Goal: Information Seeking & Learning: Learn about a topic

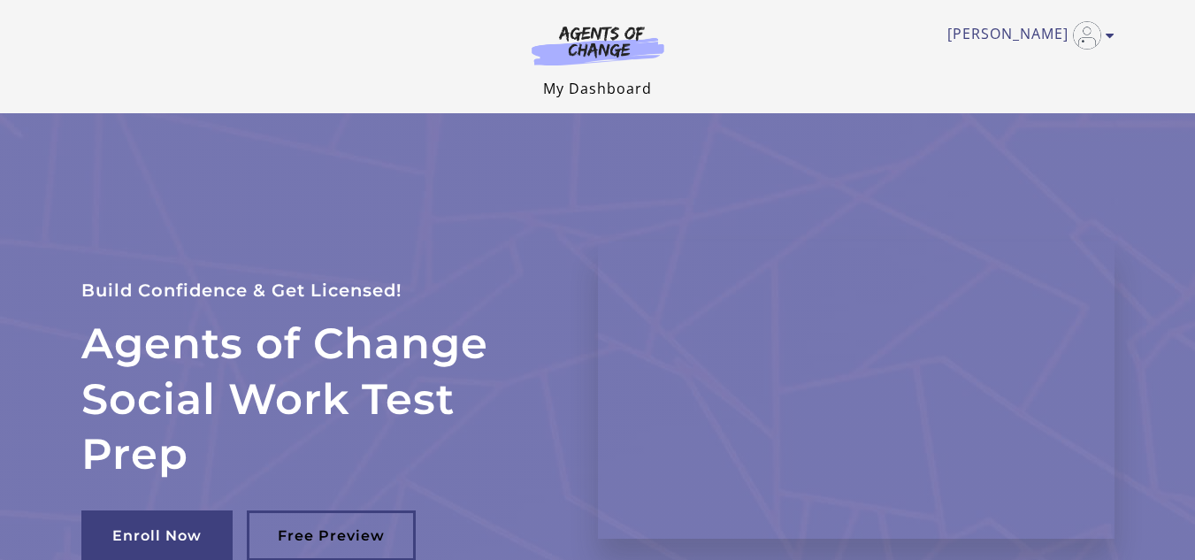
click at [560, 96] on link "My Dashboard" at bounding box center [597, 88] width 109 height 19
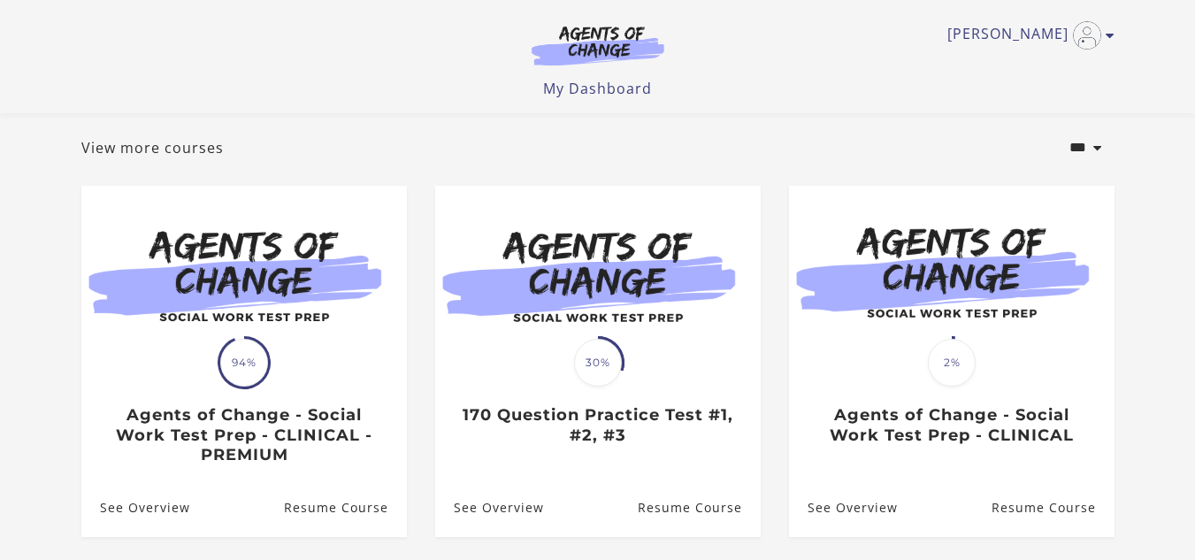
scroll to position [255, 0]
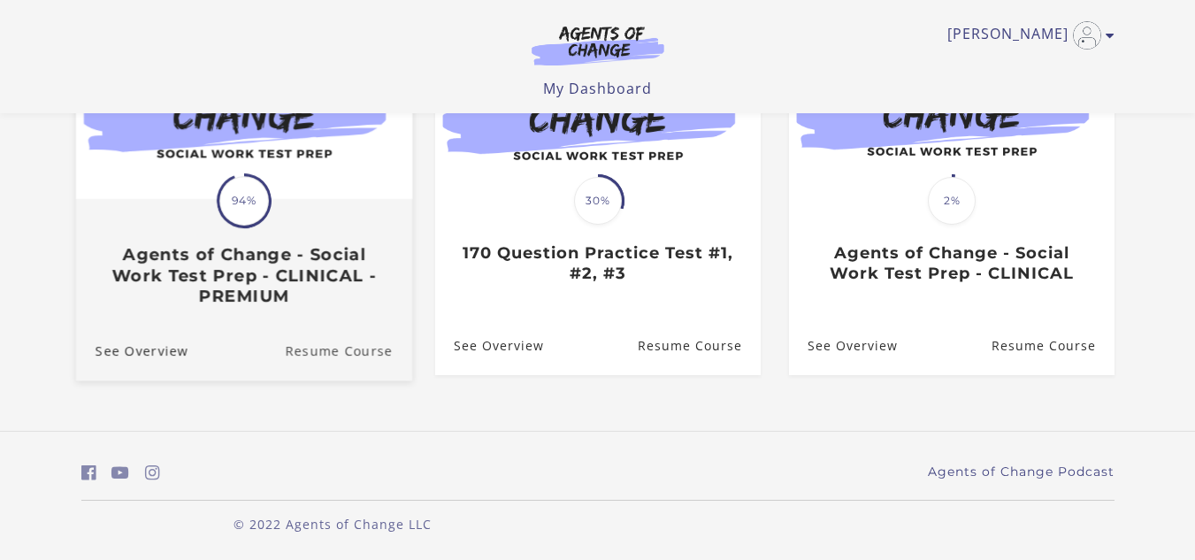
click at [332, 349] on link "Resume Course" at bounding box center [348, 349] width 127 height 59
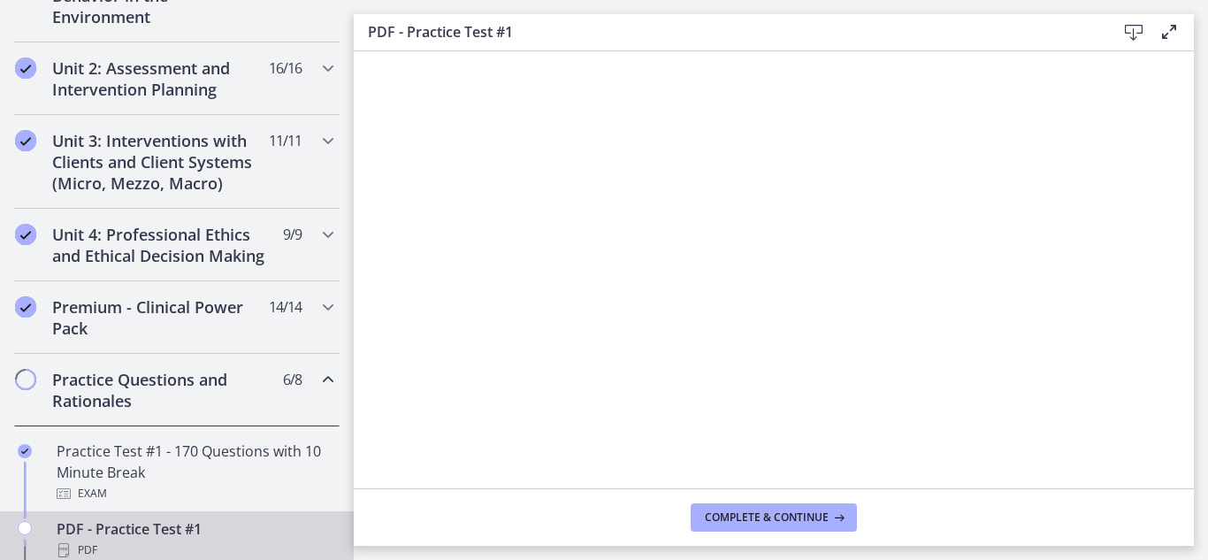
scroll to position [554, 0]
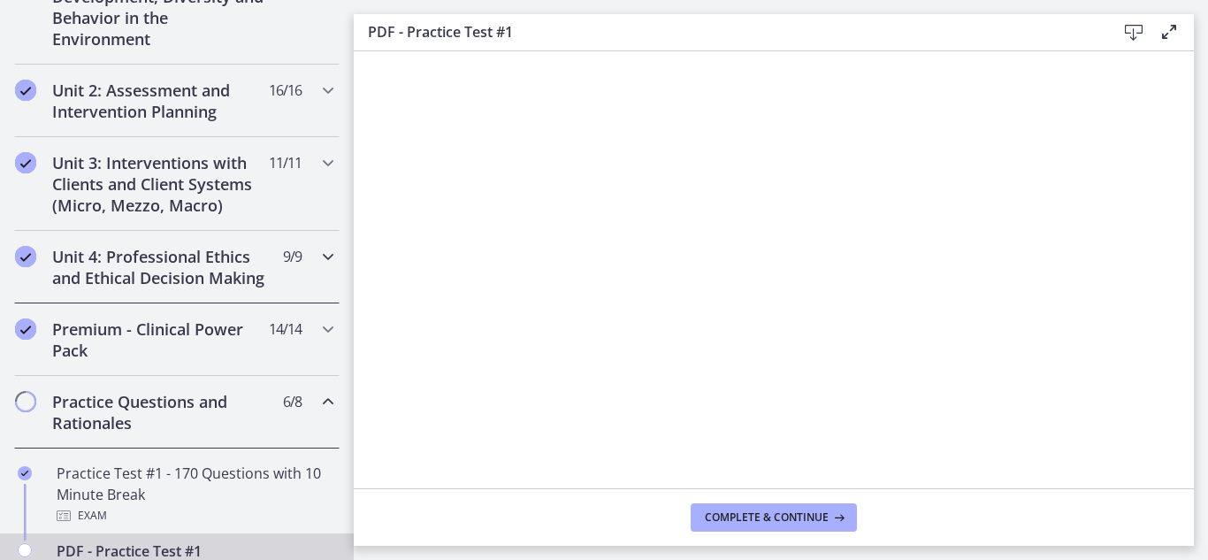
click at [127, 287] on h2 "Unit 4: Professional Ethics and Ethical Decision Making" at bounding box center [160, 267] width 216 height 42
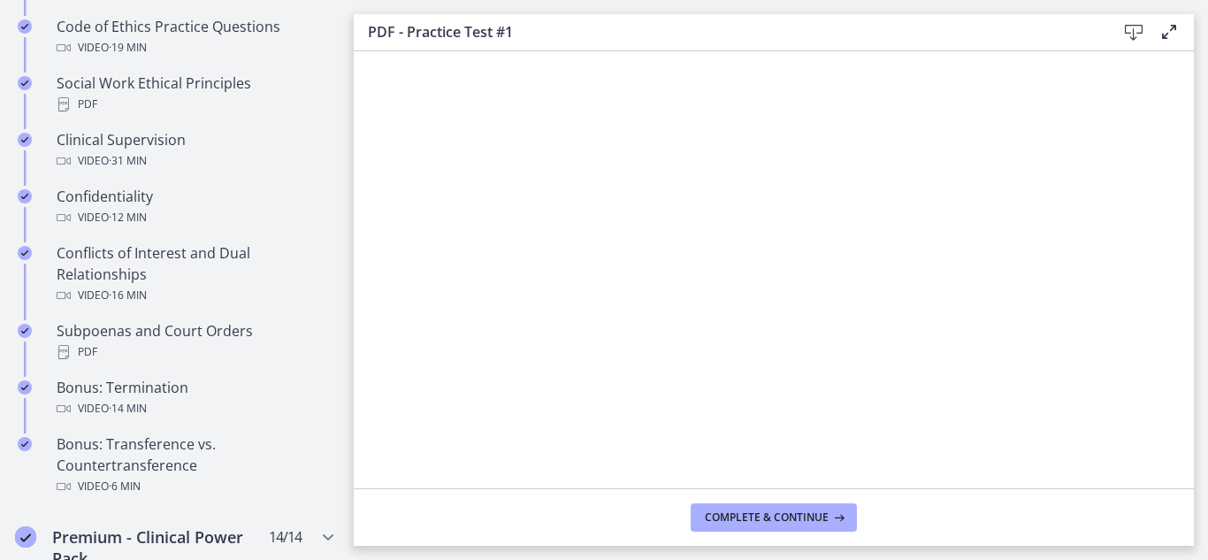
scroll to position [898, 0]
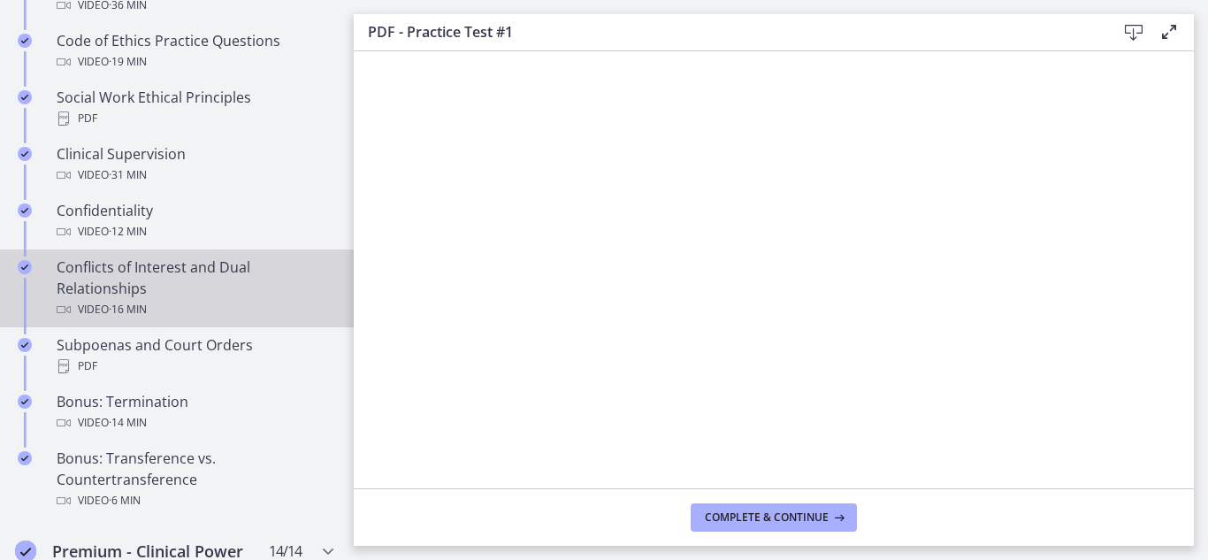
click at [102, 320] on div "Video · 16 min" at bounding box center [195, 309] width 276 height 21
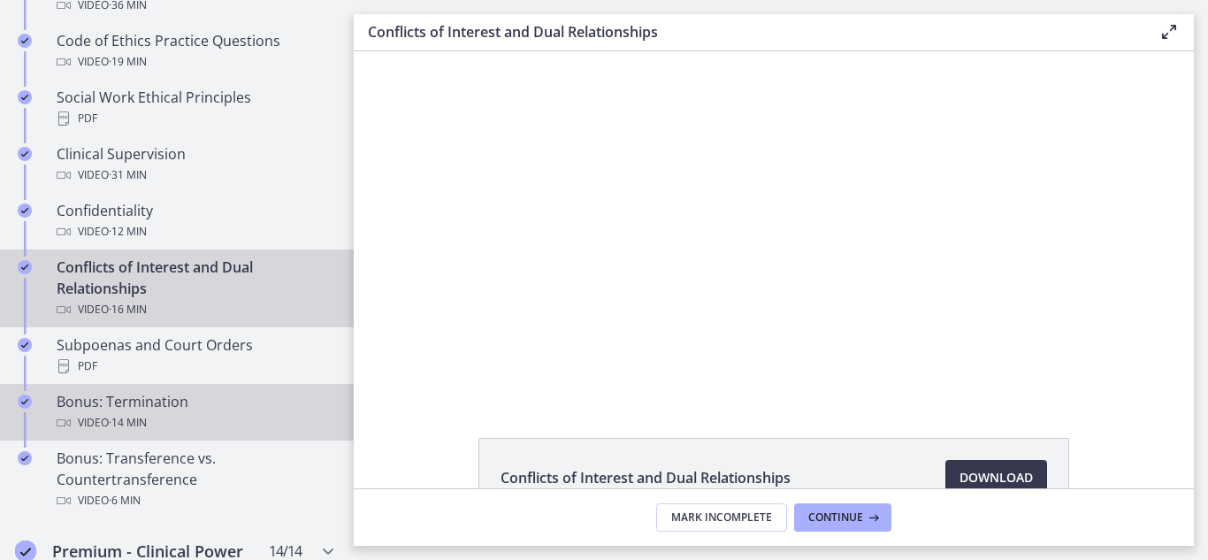
click at [88, 428] on div "Bonus: Termination Video · 14 min" at bounding box center [195, 412] width 276 height 42
